Goal: Check status

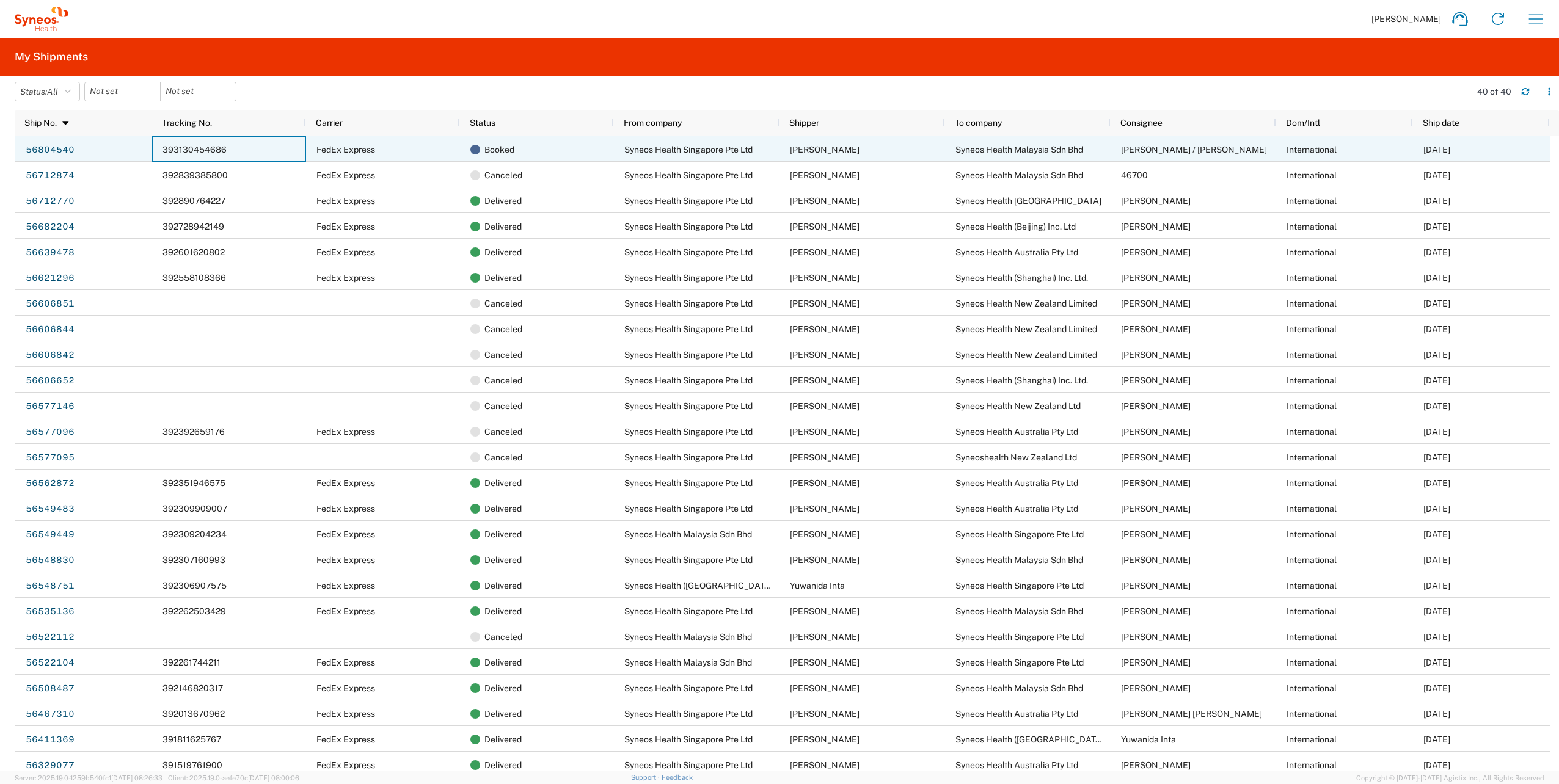
click at [255, 155] on div "393130454686" at bounding box center [229, 149] width 154 height 25
